Goal: Information Seeking & Learning: Compare options

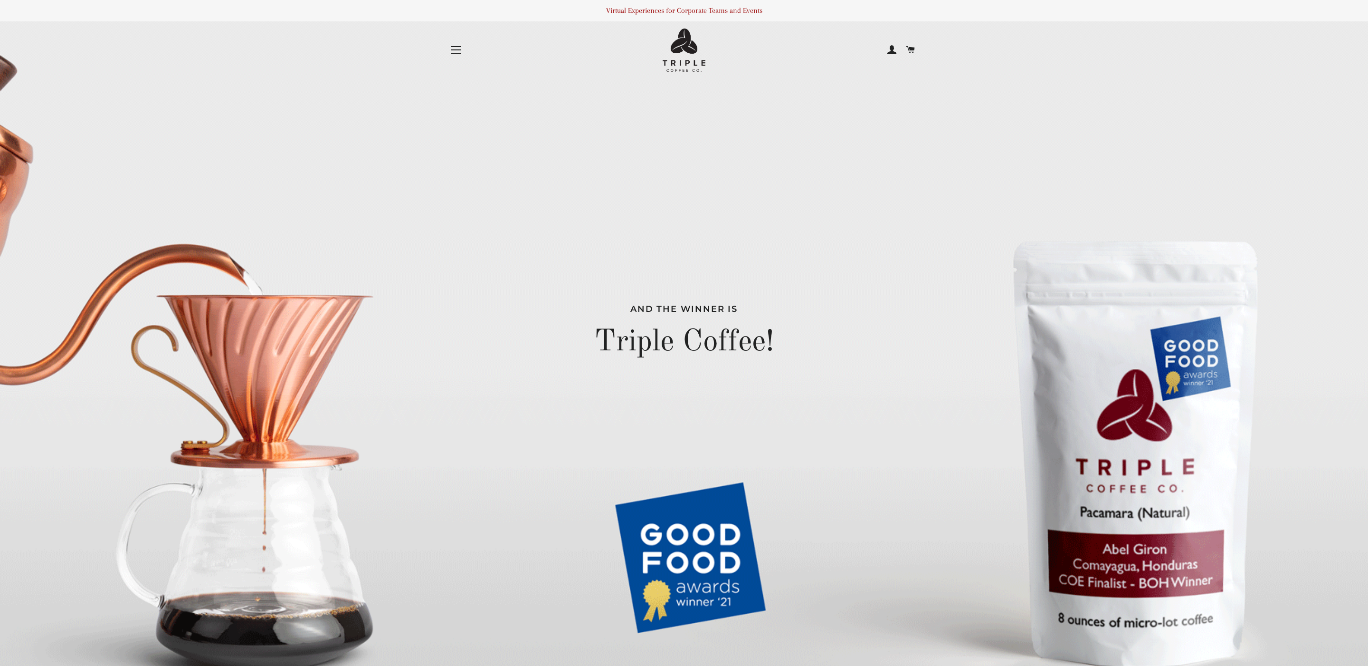
click at [456, 49] on span "button" at bounding box center [456, 49] width 10 height 1
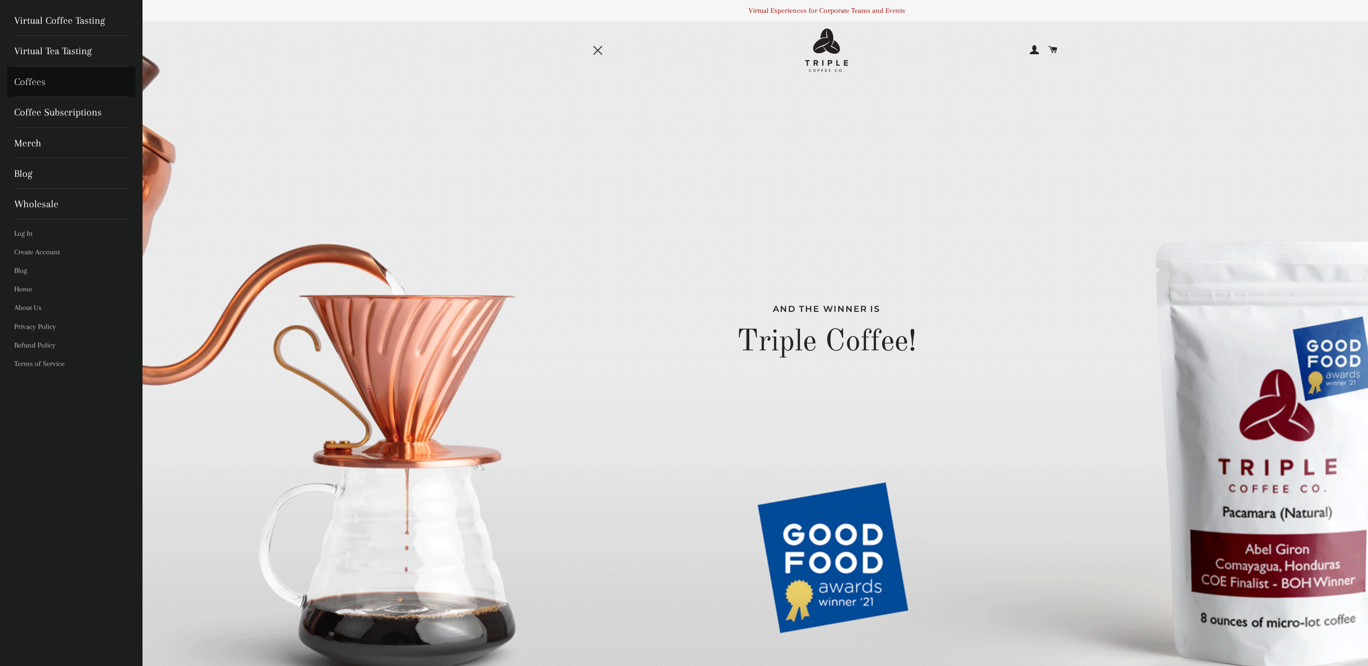
click at [27, 80] on link "Coffees" at bounding box center [71, 82] width 128 height 30
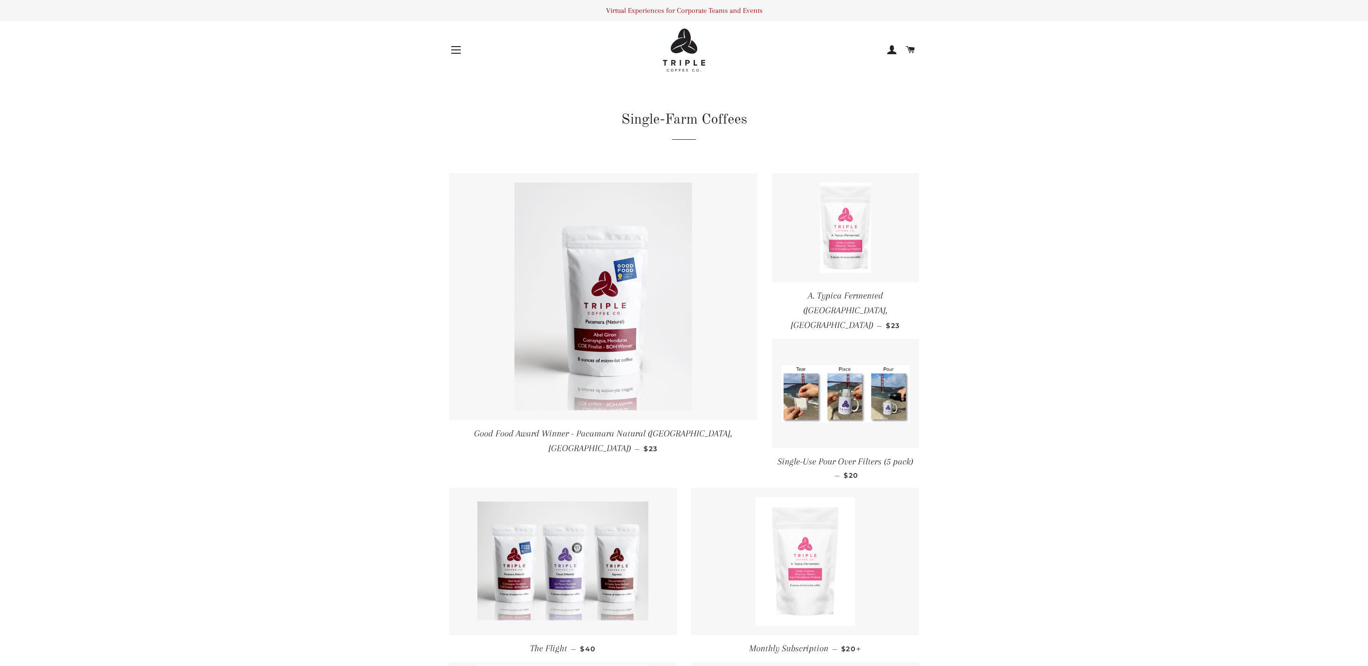
click at [157, 191] on main "Single-Farm Coffees Good Food Award Winner - Pacamara Natural (Comayagua, Hondu…" at bounding box center [684, 468] width 1368 height 792
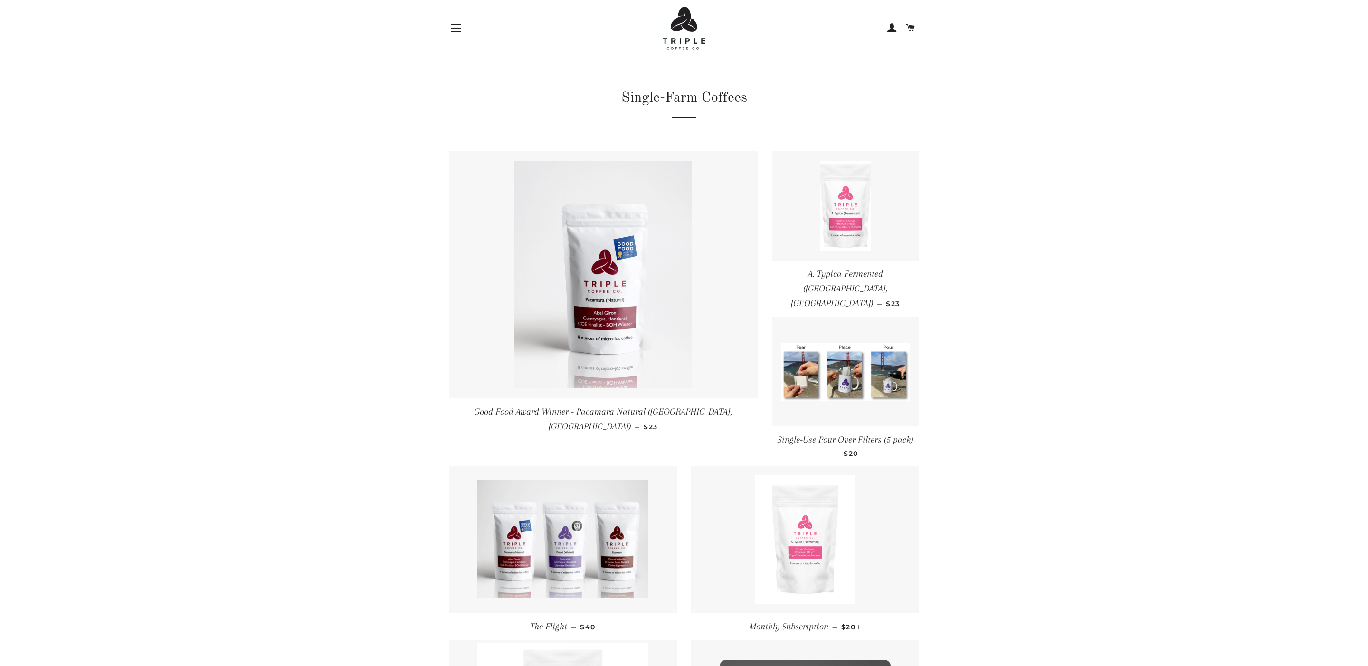
scroll to position [25, 0]
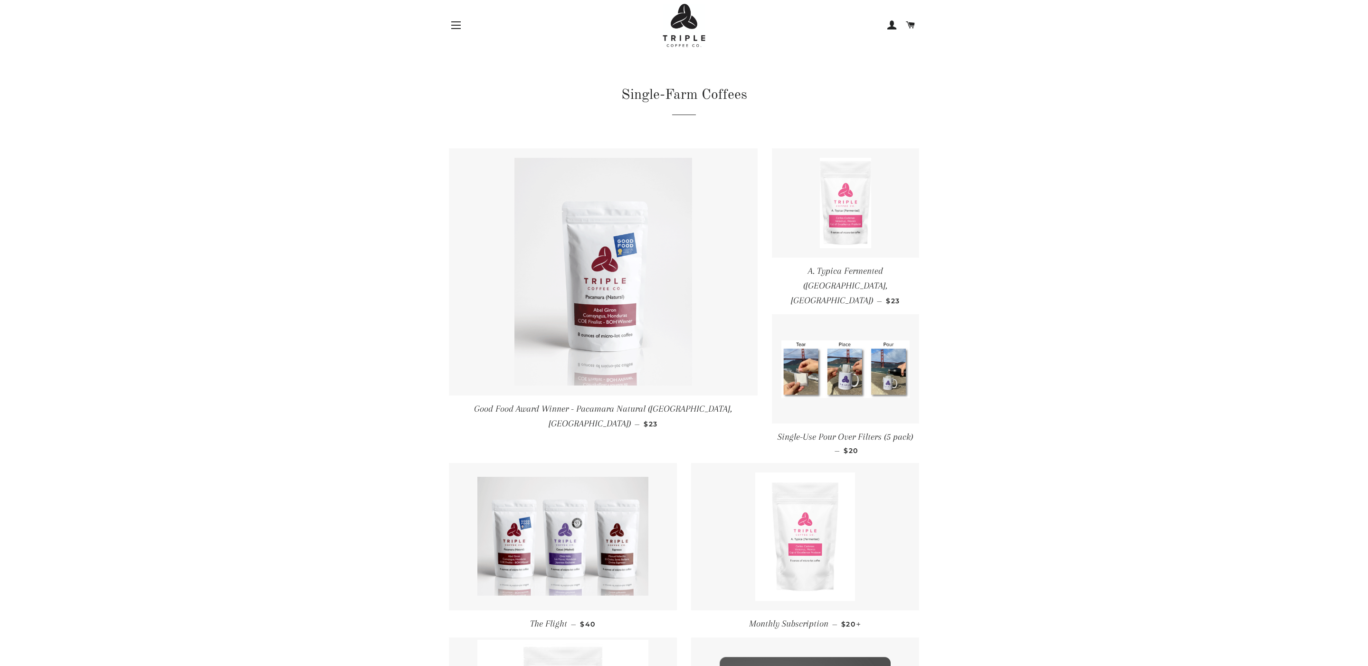
click at [610, 221] on img at bounding box center [604, 272] width 178 height 228
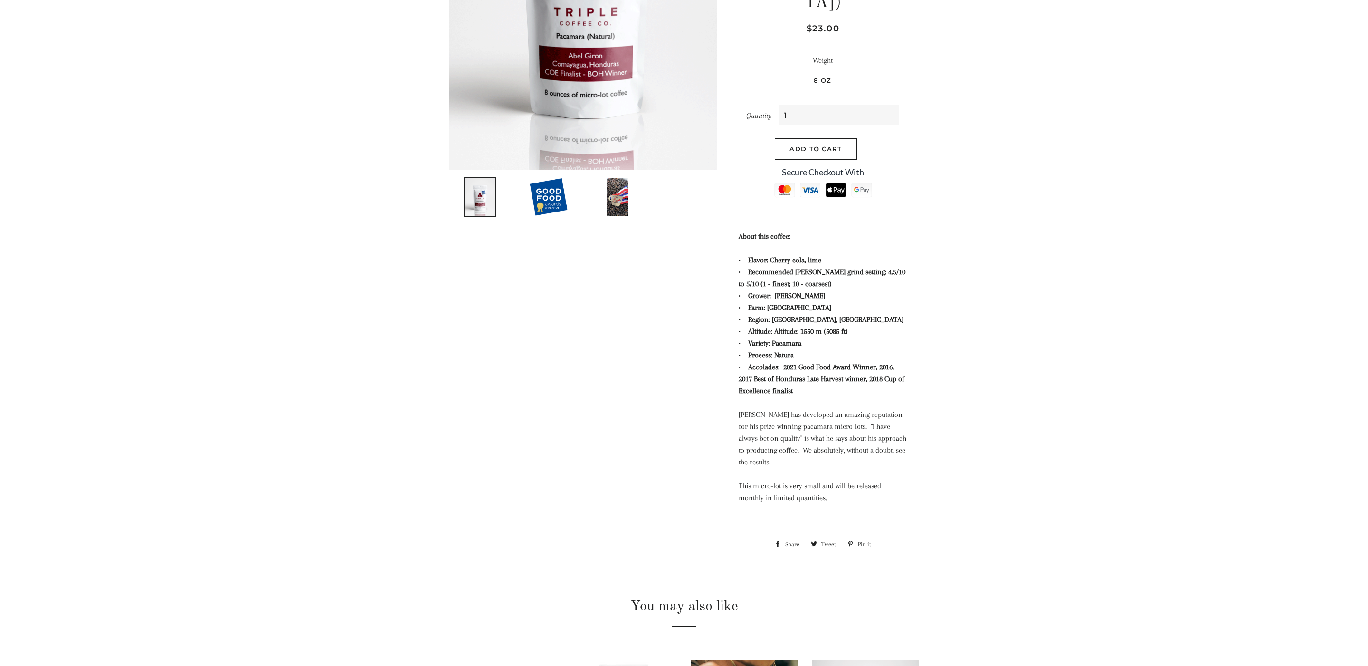
scroll to position [302, 0]
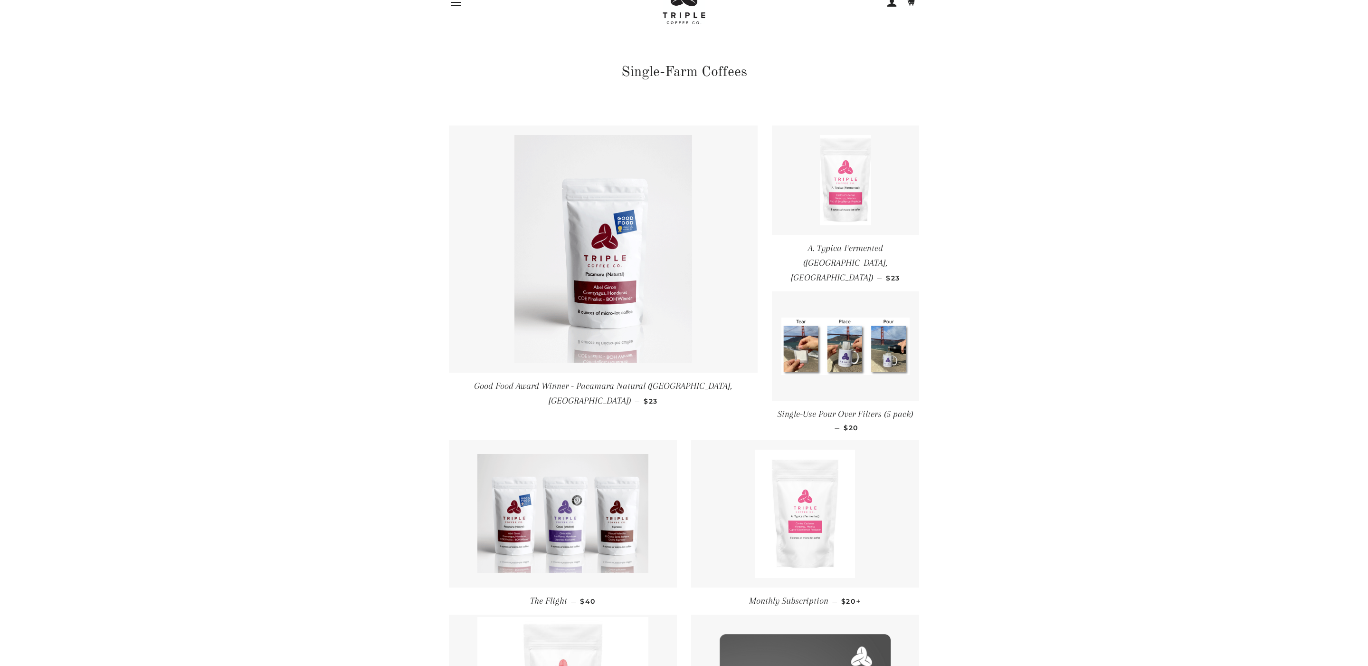
scroll to position [49, 0]
click at [855, 209] on img at bounding box center [846, 179] width 52 height 90
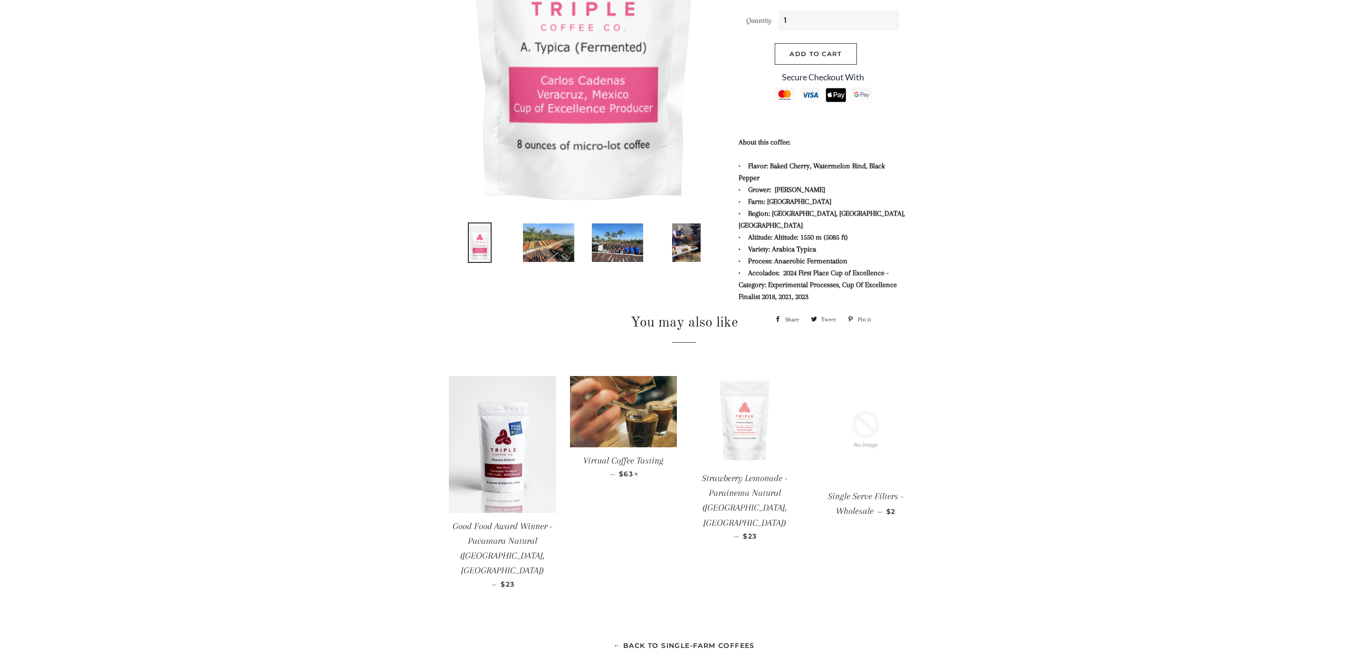
scroll to position [300, 0]
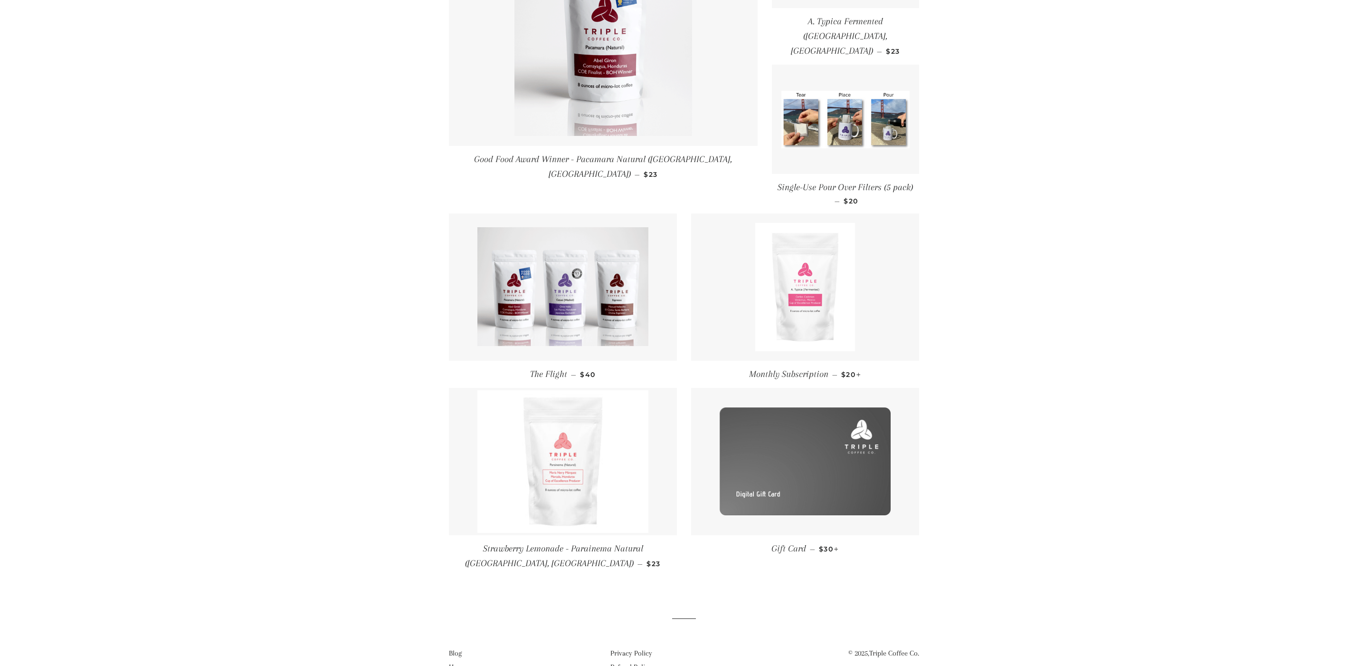
scroll to position [311, 0]
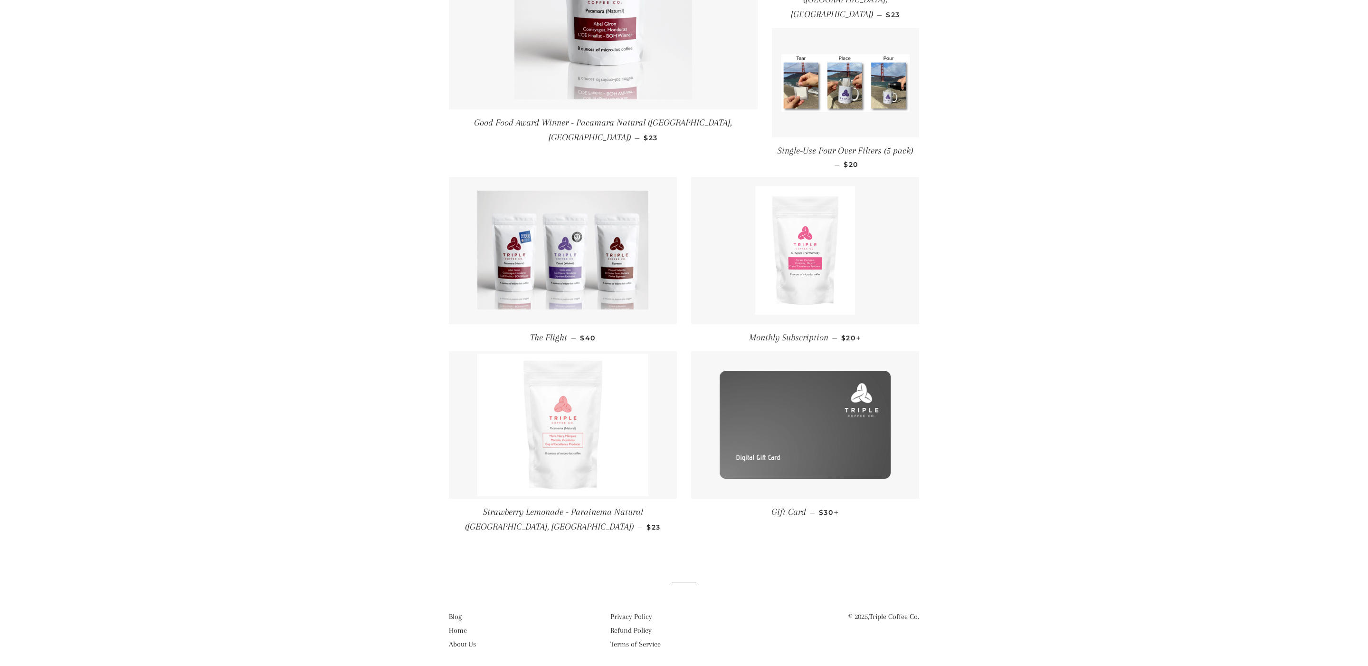
click at [565, 385] on img at bounding box center [562, 424] width 171 height 143
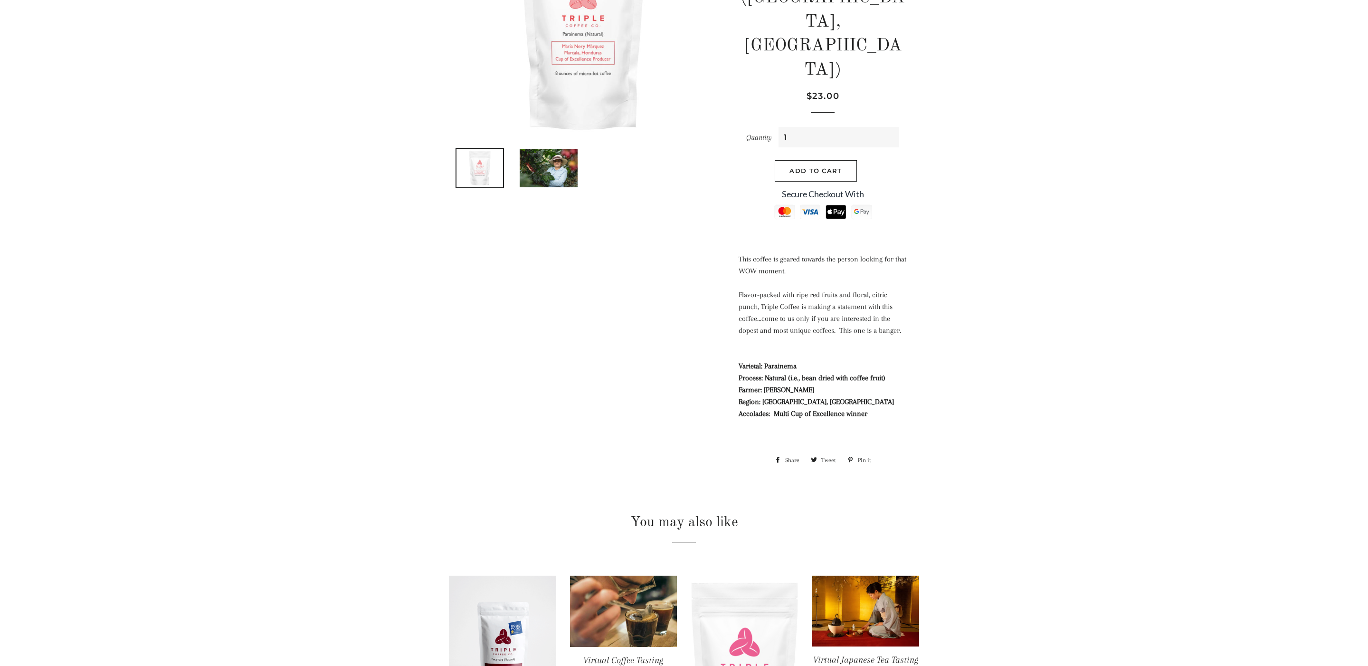
scroll to position [199, 0]
